Goal: Task Accomplishment & Management: Manage account settings

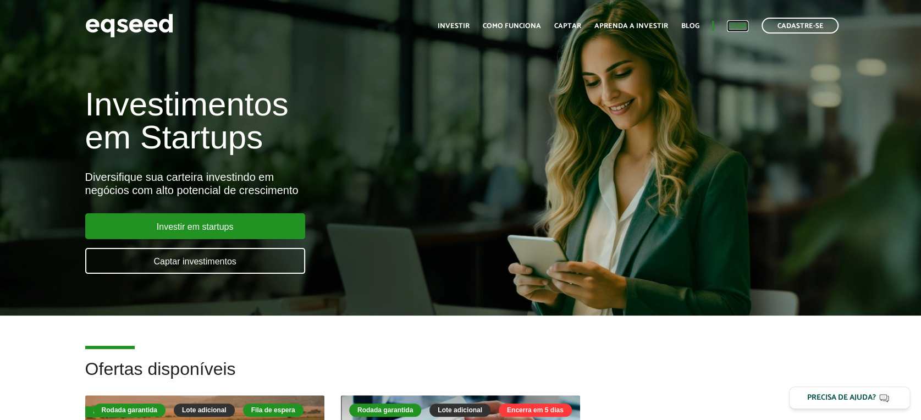
click at [734, 24] on link "Login" at bounding box center [737, 26] width 21 height 7
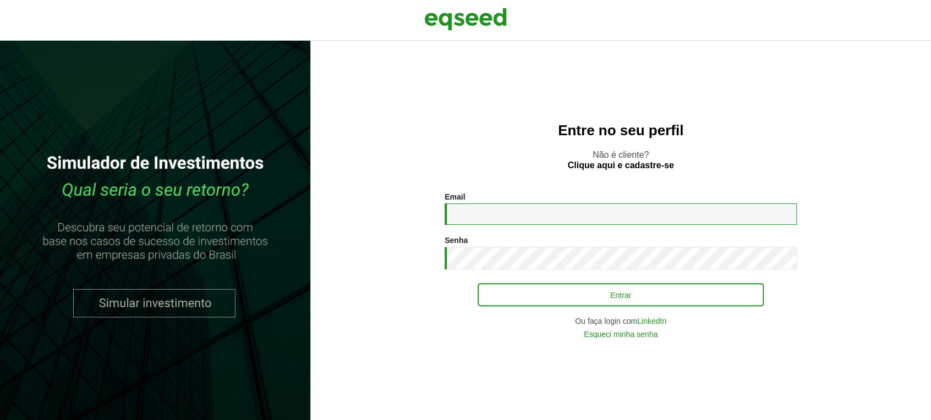
type input "**********"
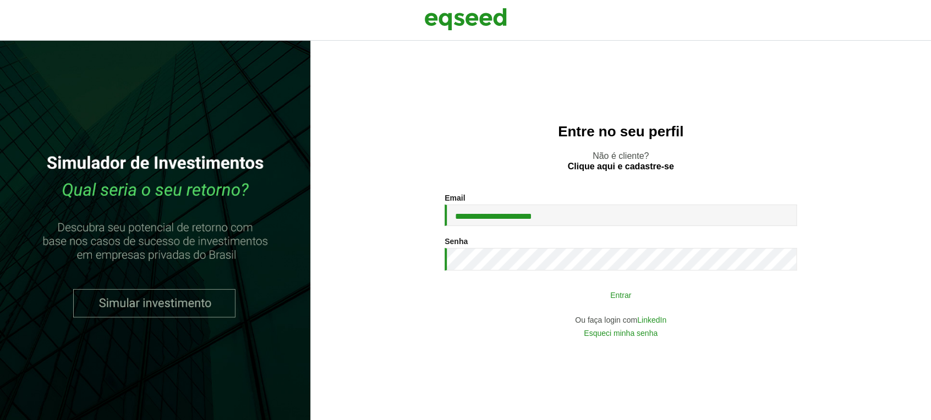
click at [570, 286] on button "Entrar" at bounding box center [620, 294] width 286 height 21
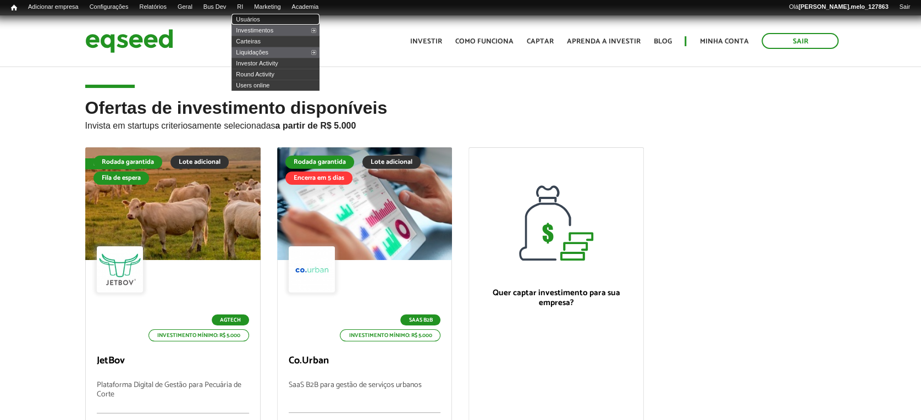
click at [261, 18] on link "Usuários" at bounding box center [276, 19] width 88 height 11
